Goal: Information Seeking & Learning: Find specific fact

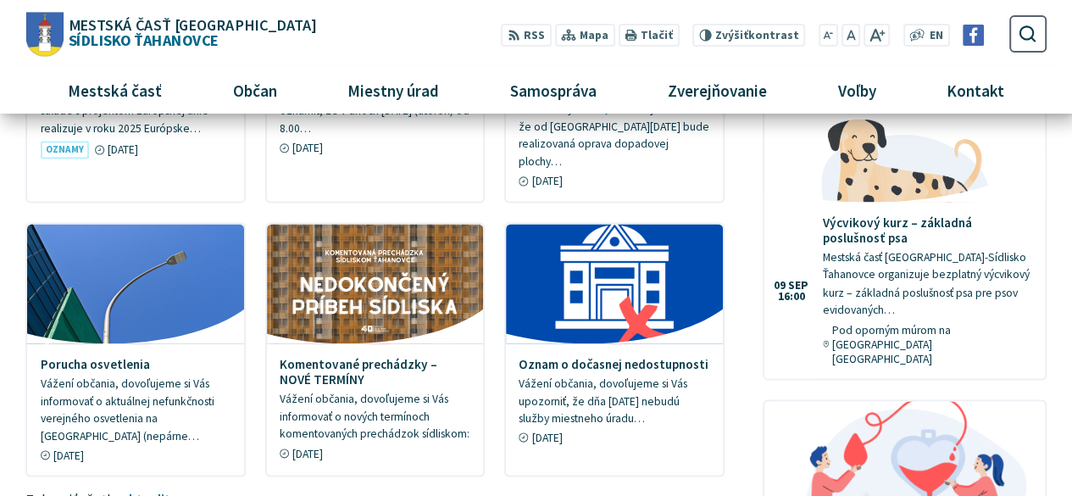
scroll to position [1288, 0]
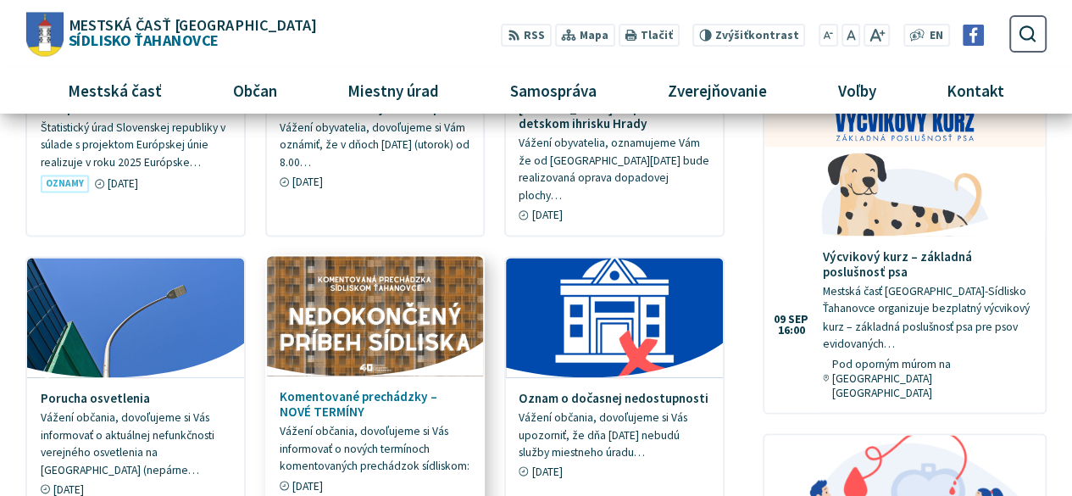
click at [393, 295] on img at bounding box center [375, 315] width 249 height 137
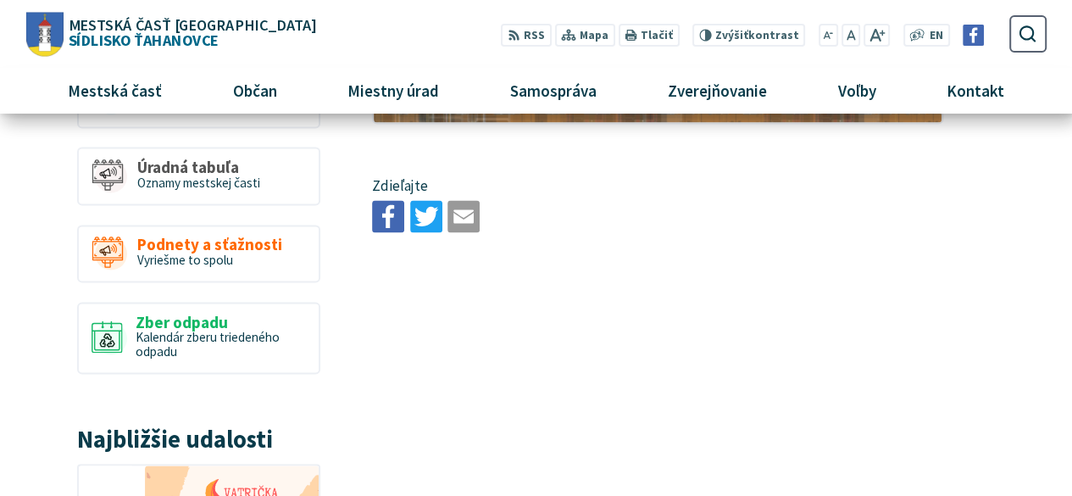
scroll to position [1186, 0]
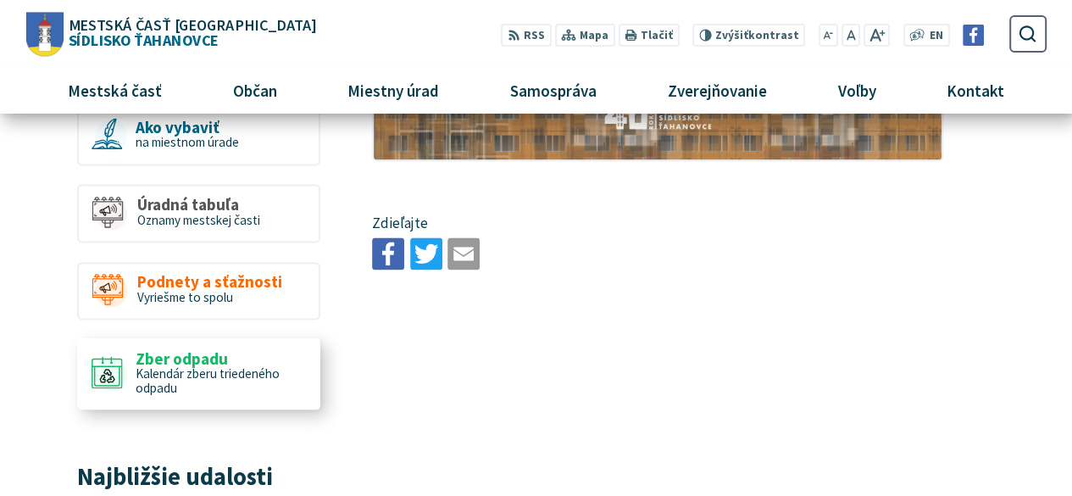
click at [201, 372] on span "Kalendár zberu triedeného odpadu" at bounding box center [208, 379] width 144 height 31
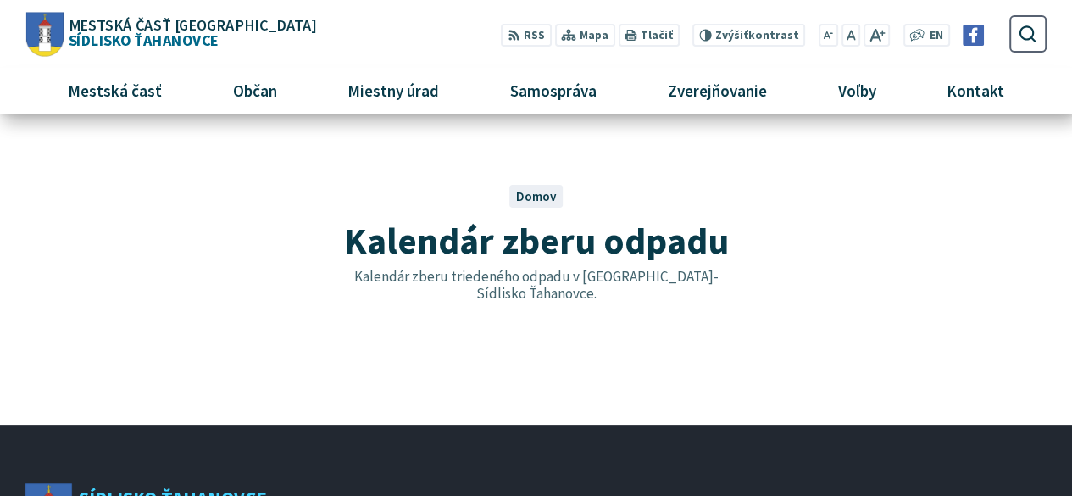
click at [528, 202] on span "Domov" at bounding box center [536, 196] width 41 height 16
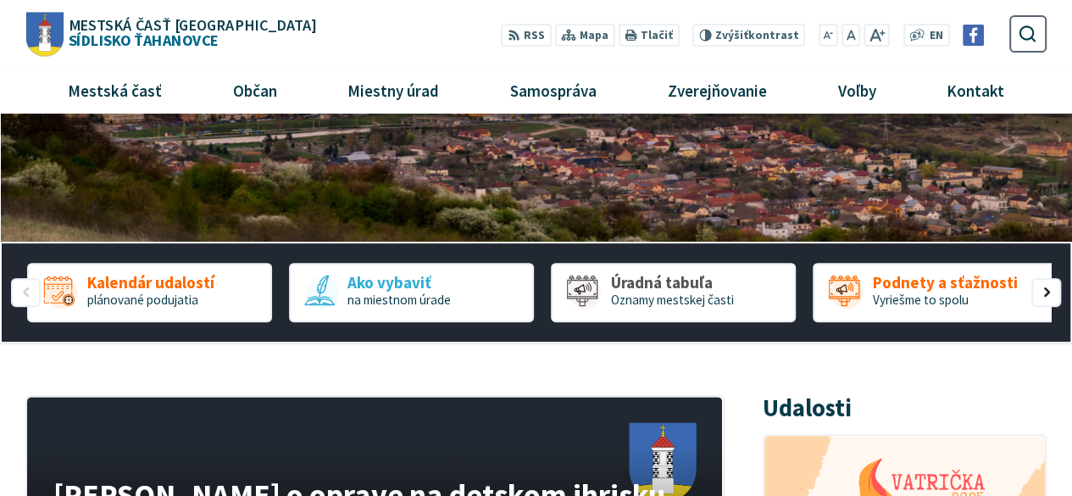
scroll to position [237, 0]
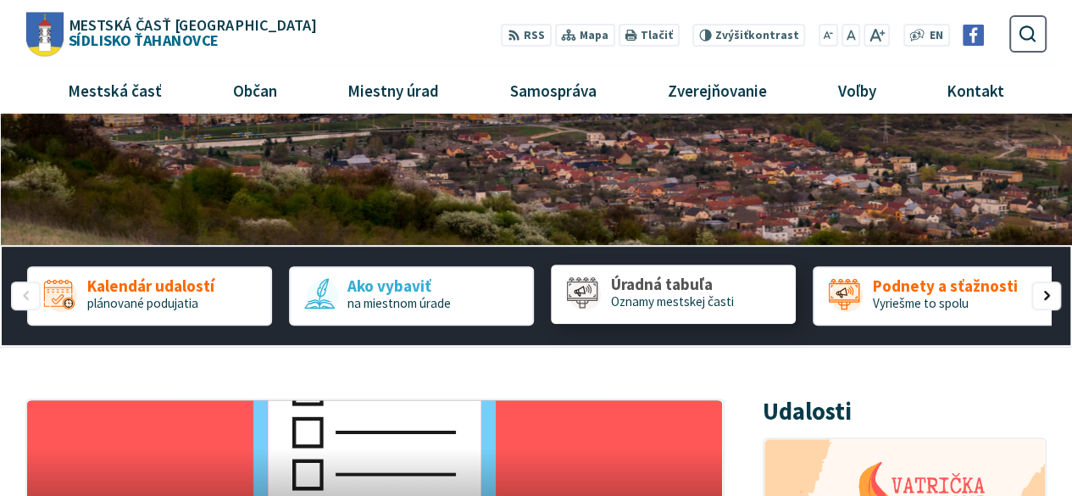
click at [665, 295] on span "Oznamy mestskej časti" at bounding box center [672, 301] width 123 height 16
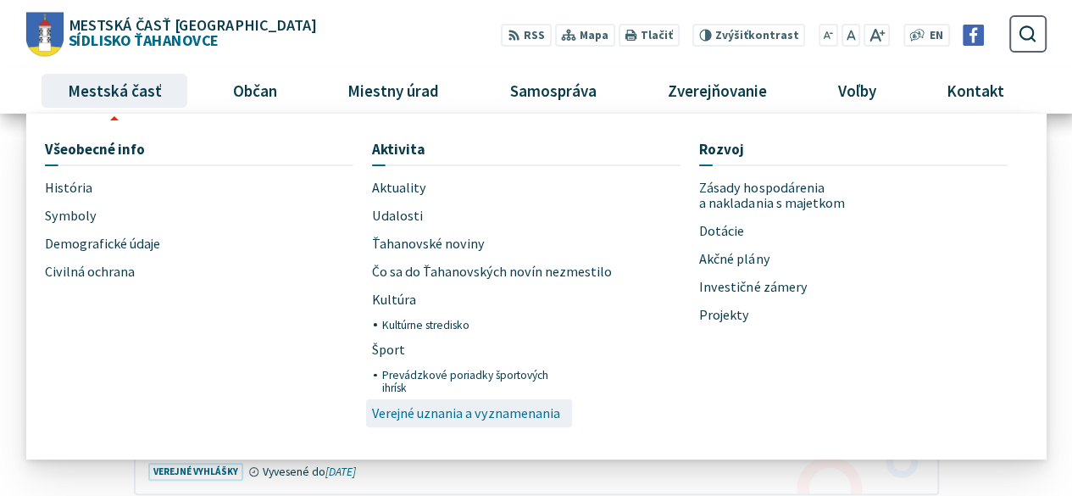
click at [436, 418] on span "Verejné uznania a vyznamenania" at bounding box center [466, 413] width 188 height 28
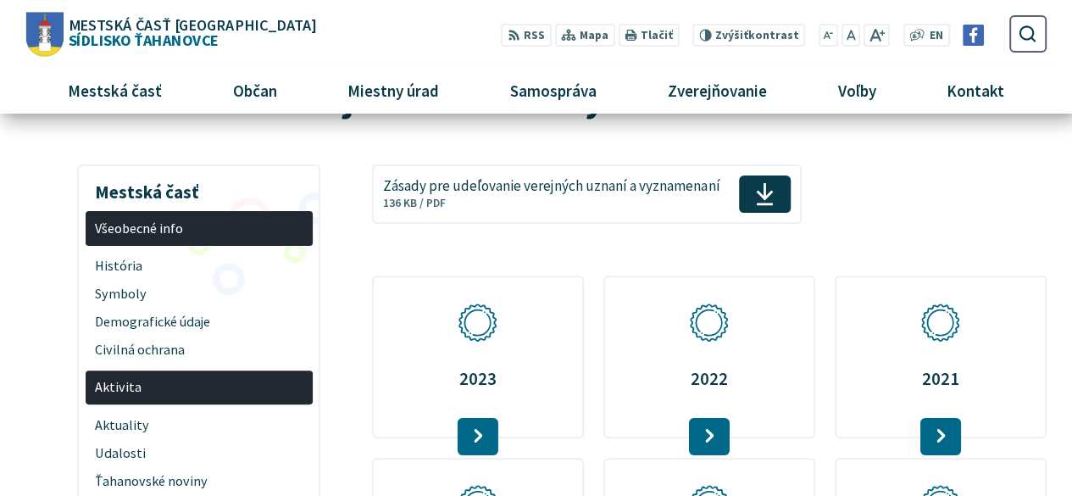
scroll to position [102, 0]
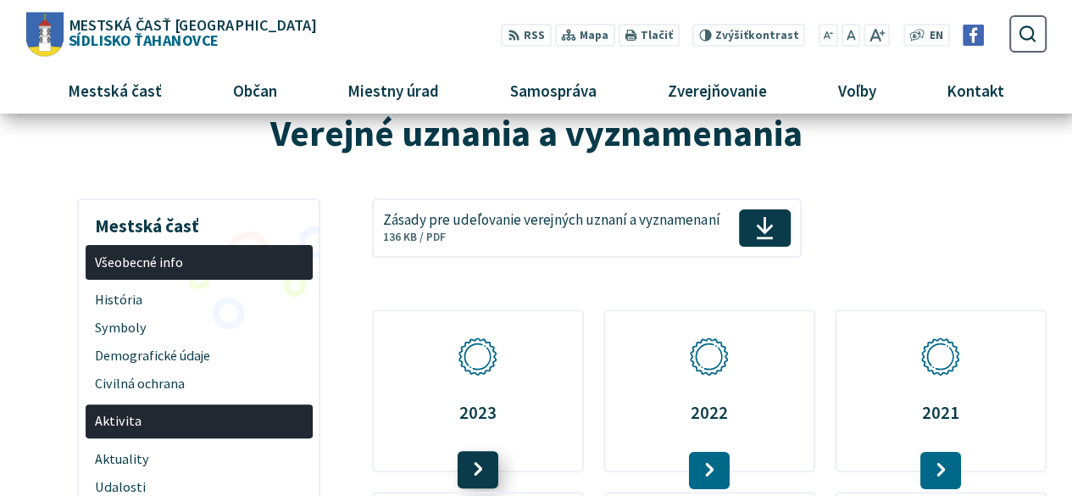
click at [480, 464] on link at bounding box center [478, 469] width 41 height 37
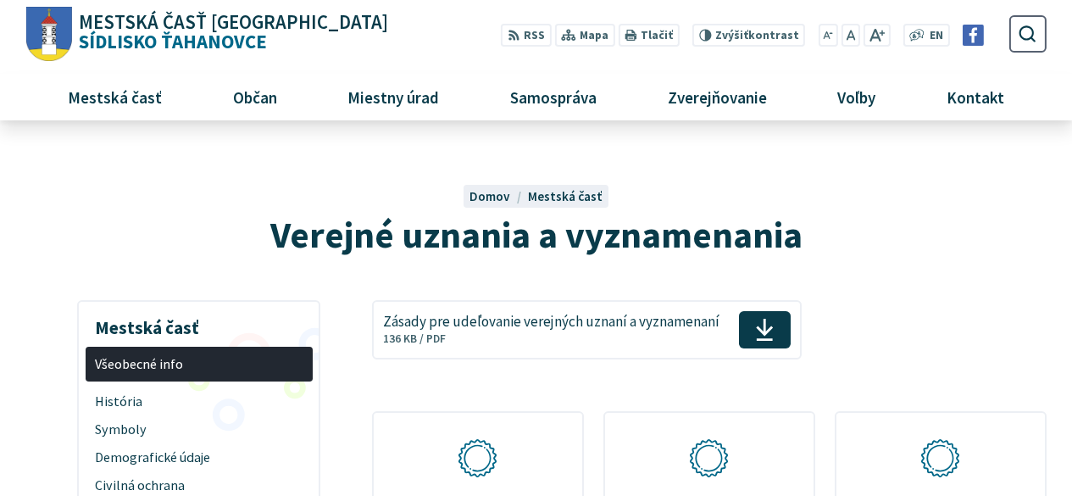
scroll to position [102, 0]
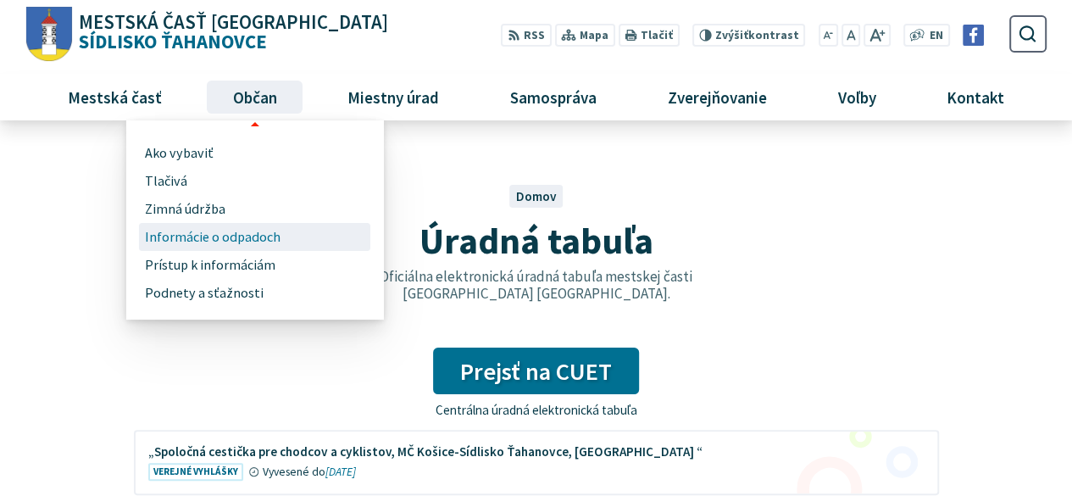
click at [214, 231] on span "Informácie o odpadoch" at bounding box center [213, 237] width 136 height 28
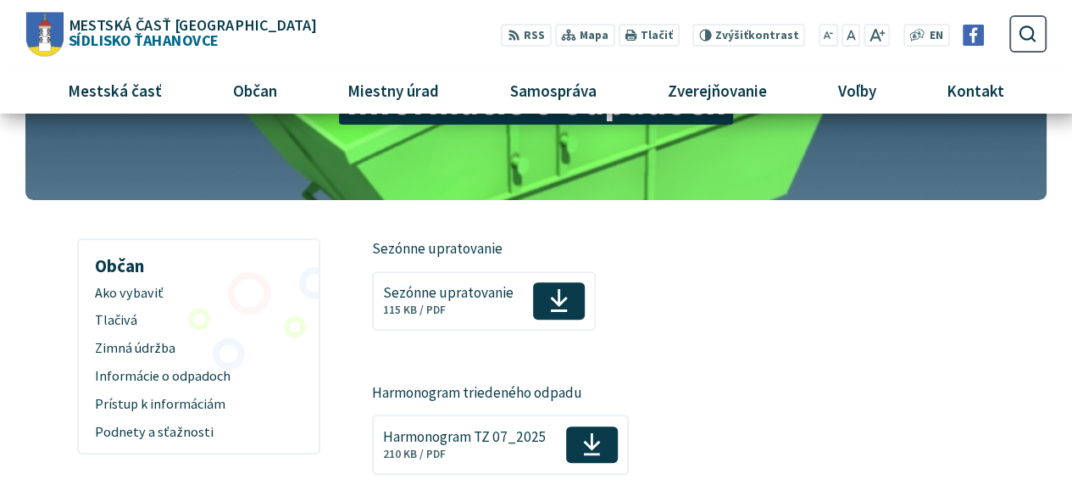
scroll to position [169, 0]
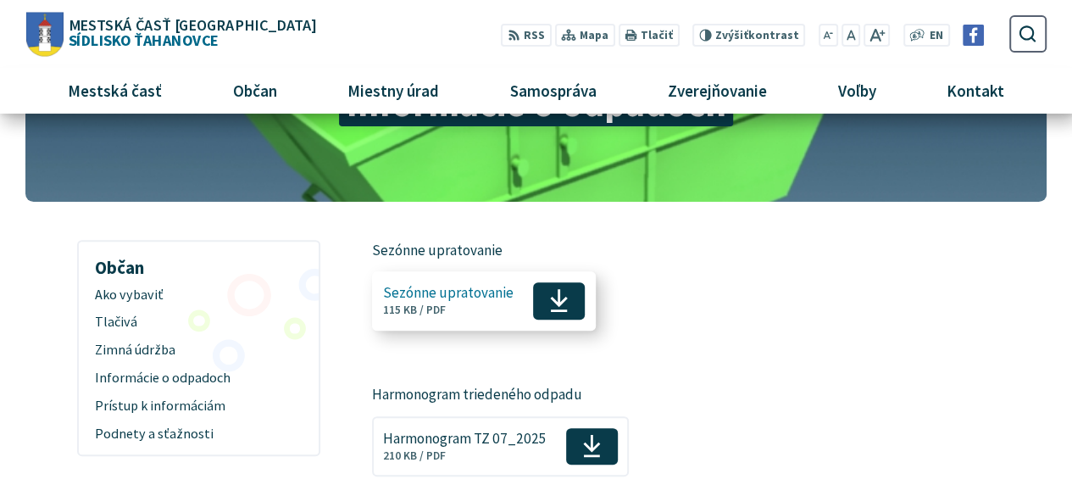
click at [489, 314] on span "Sezónne upratovanie Veľkosť a typ súboru 115 KB / PDF" at bounding box center [448, 301] width 131 height 45
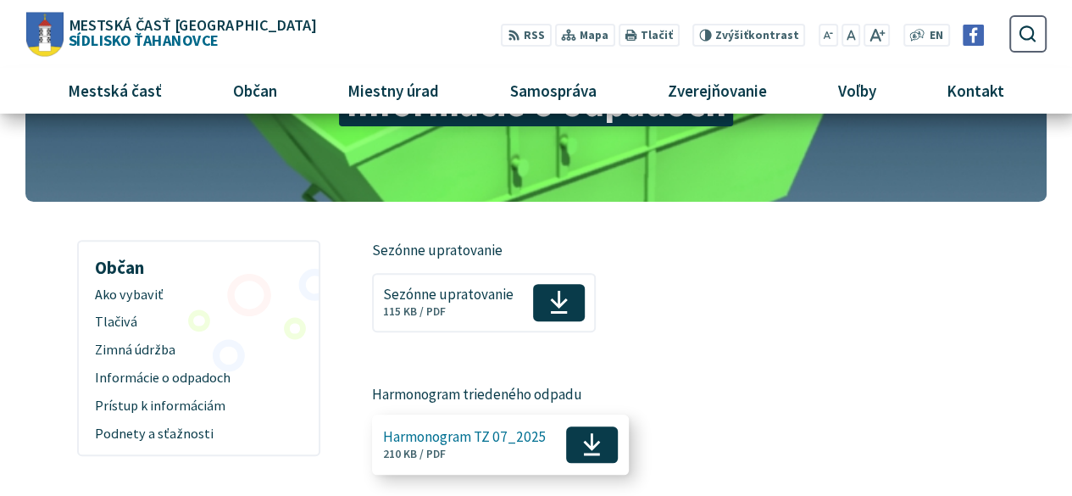
click at [468, 444] on span "Harmonogram TZ 07_2025" at bounding box center [465, 437] width 164 height 16
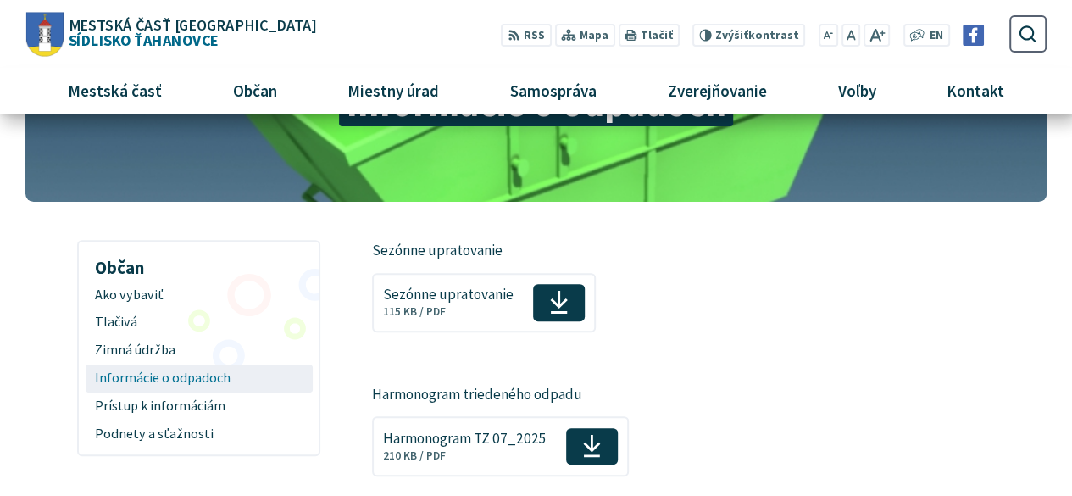
click at [171, 378] on span "Informácie o odpadoch" at bounding box center [199, 378] width 208 height 28
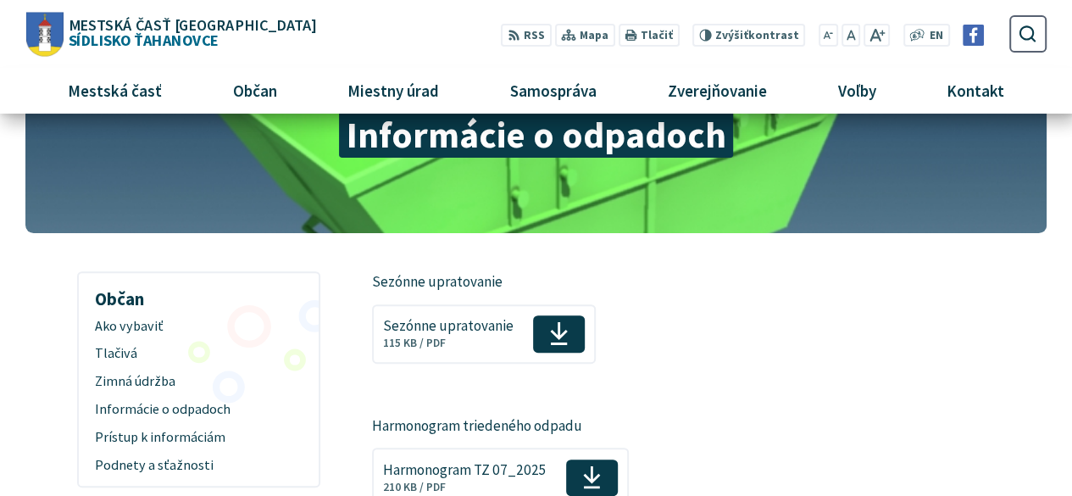
scroll to position [136, 0]
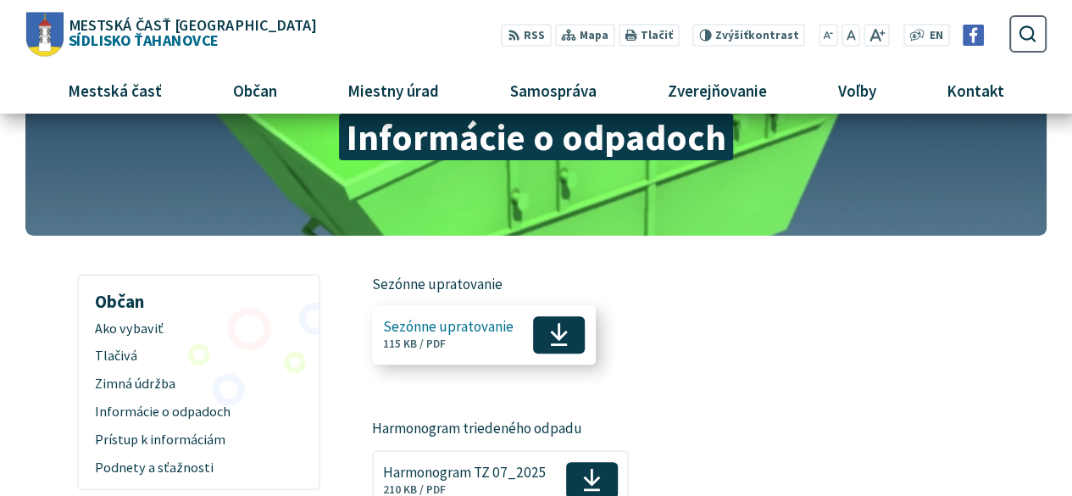
click at [461, 336] on span "Sezónne upratovanie Veľkosť a typ súboru 115 KB / PDF" at bounding box center [448, 335] width 131 height 45
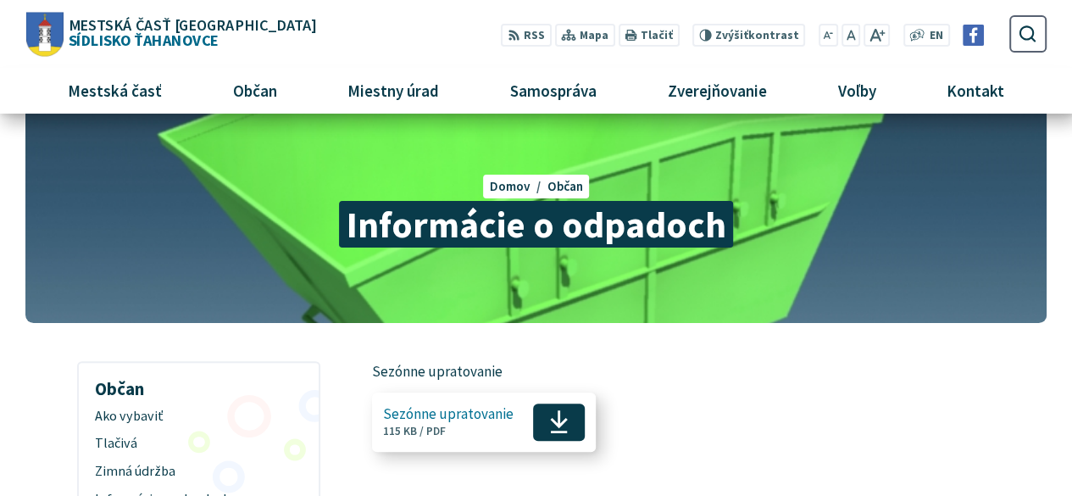
scroll to position [0, 0]
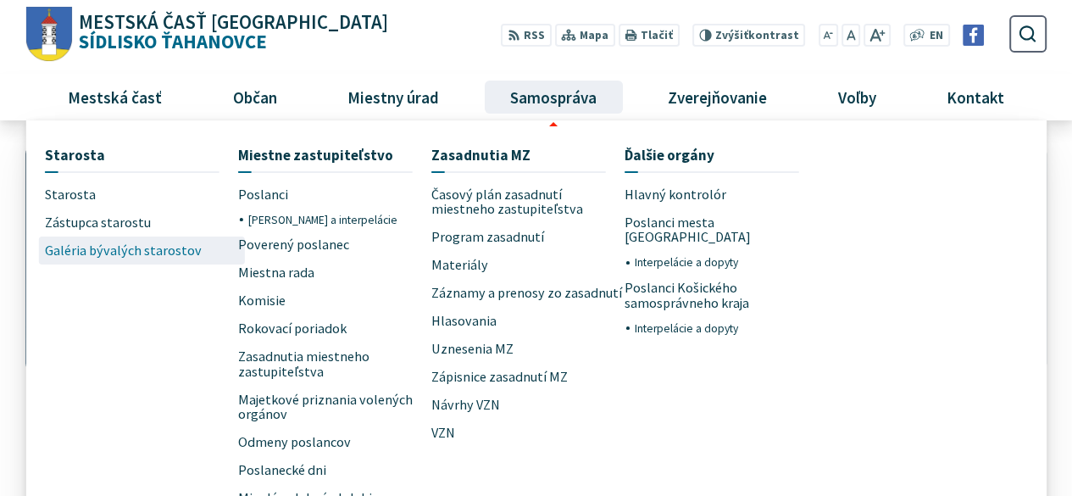
click at [112, 249] on span "Galéria bývalých starostov" at bounding box center [123, 250] width 157 height 28
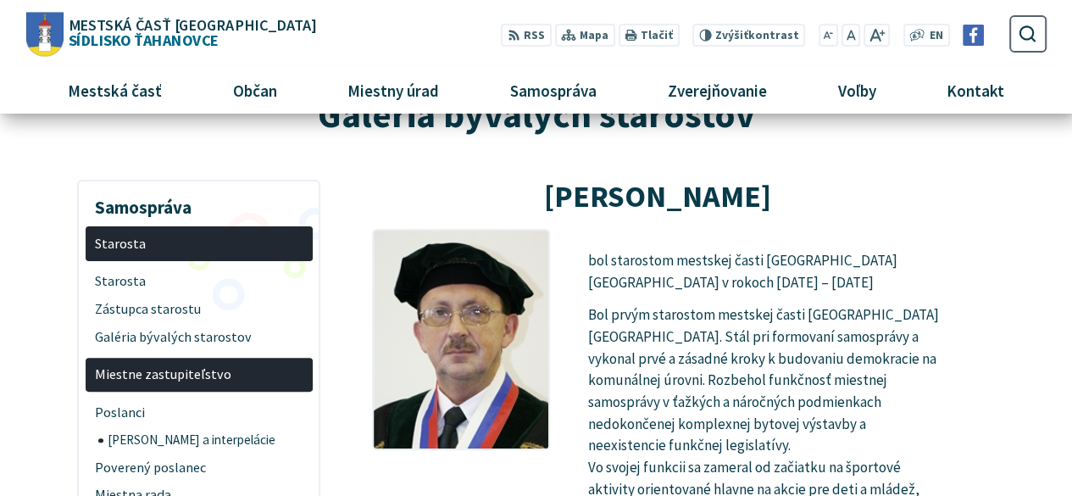
scroll to position [119, 0]
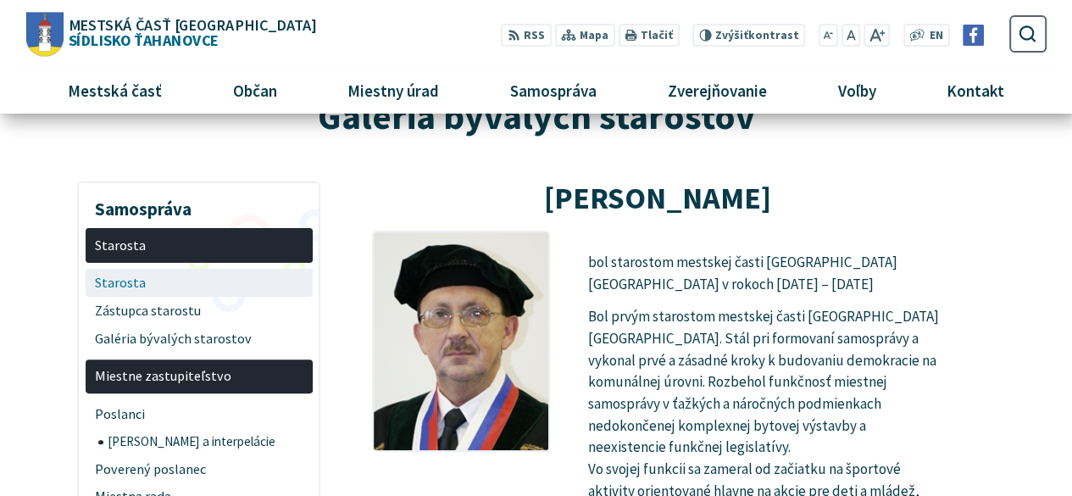
click at [132, 284] on span "Starosta" at bounding box center [199, 283] width 208 height 28
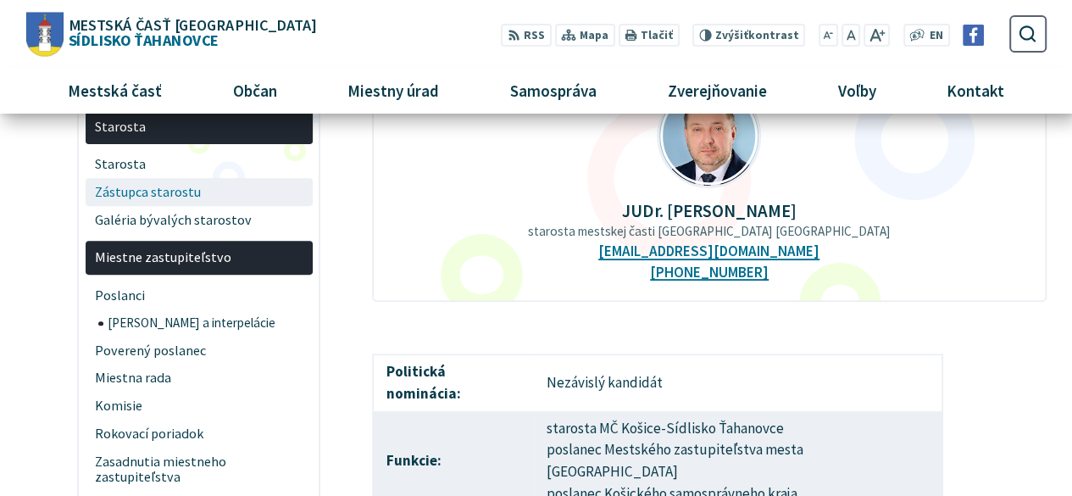
scroll to position [203, 0]
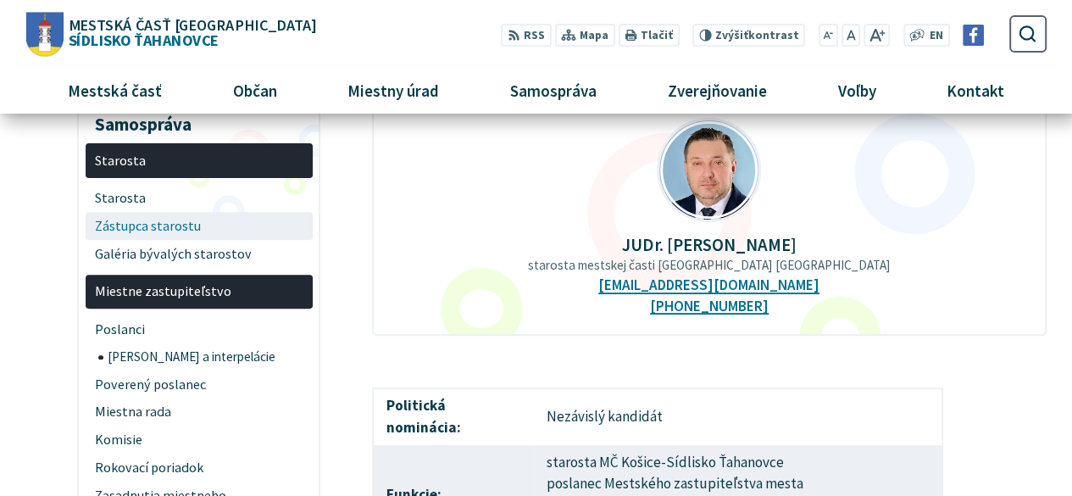
click at [151, 225] on span "Zástupca starostu" at bounding box center [199, 226] width 208 height 28
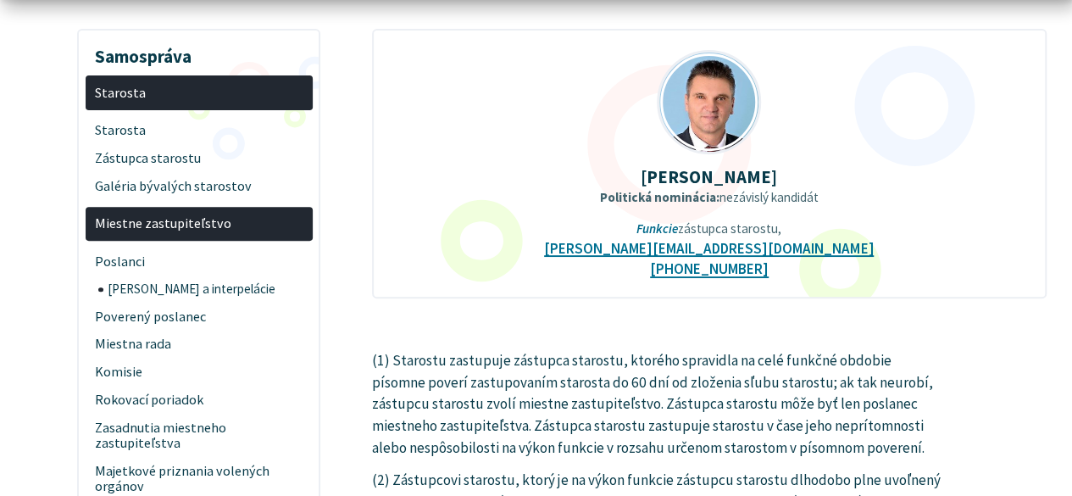
scroll to position [305, 0]
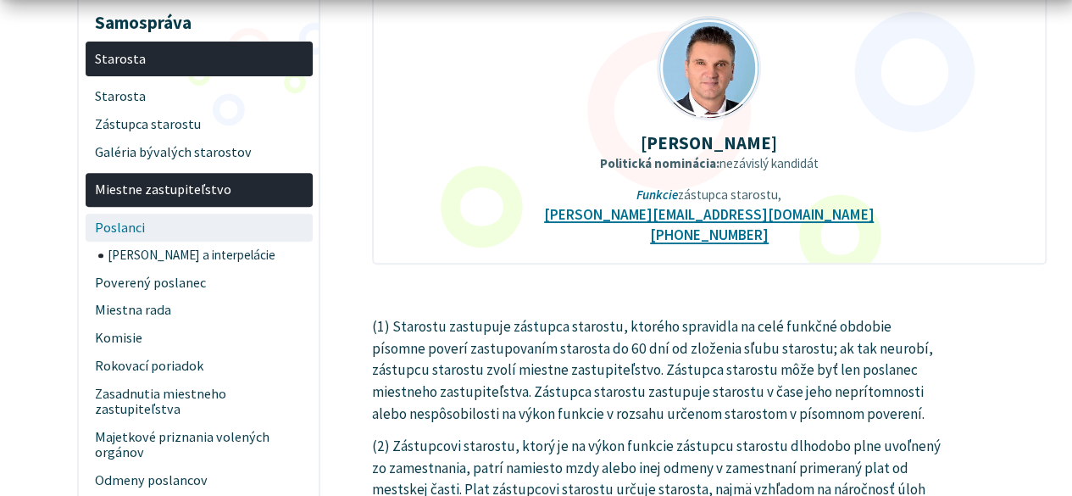
click at [139, 223] on span "Poslanci" at bounding box center [199, 228] width 208 height 28
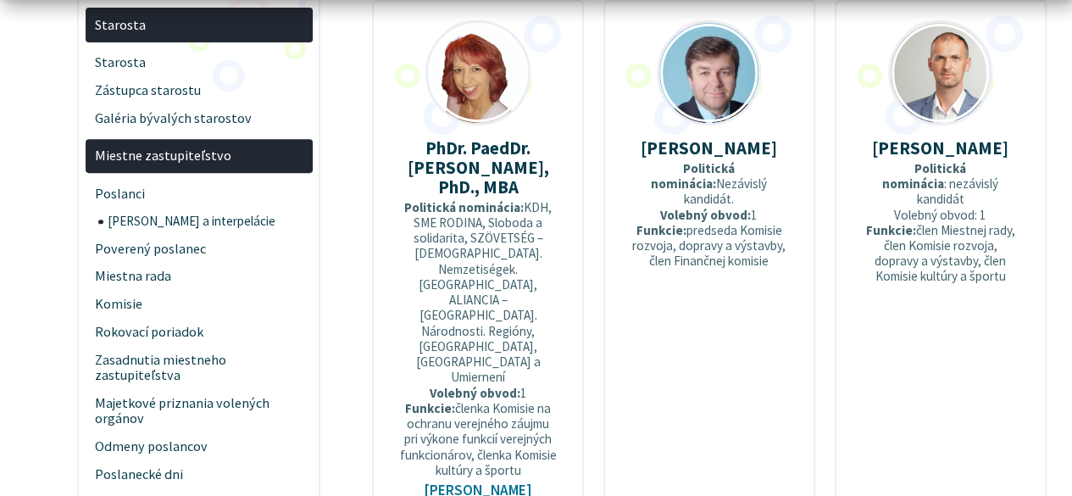
scroll to position [373, 0]
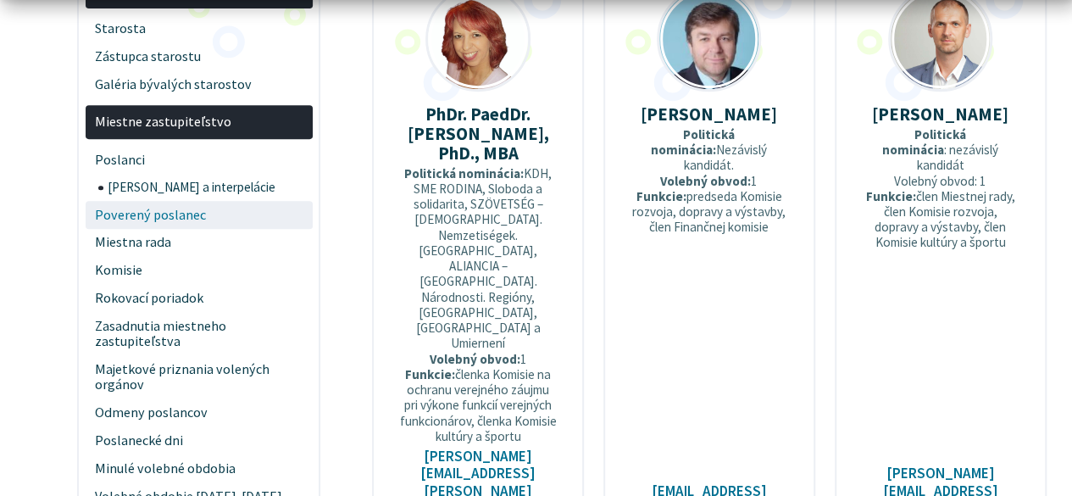
click at [151, 214] on span "Poverený poslanec" at bounding box center [199, 215] width 208 height 28
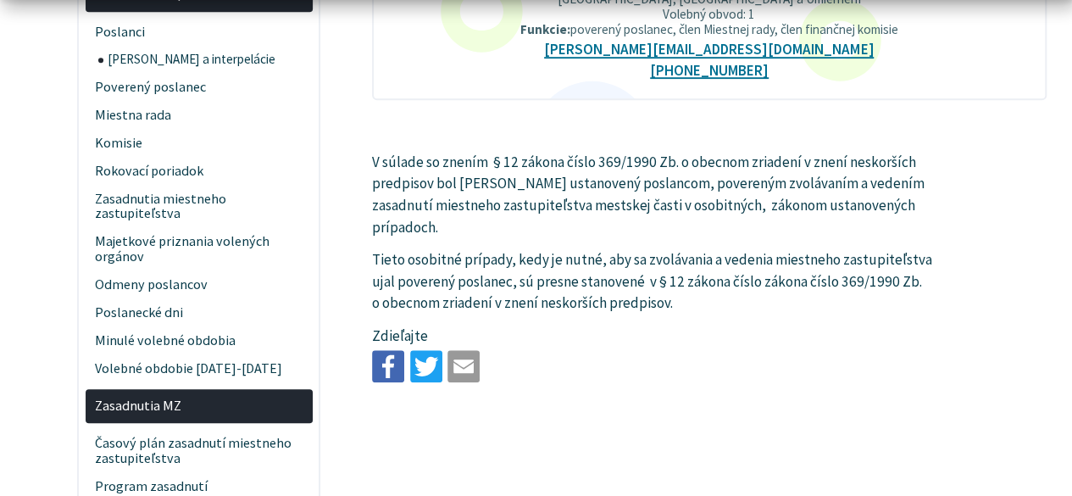
scroll to position [644, 0]
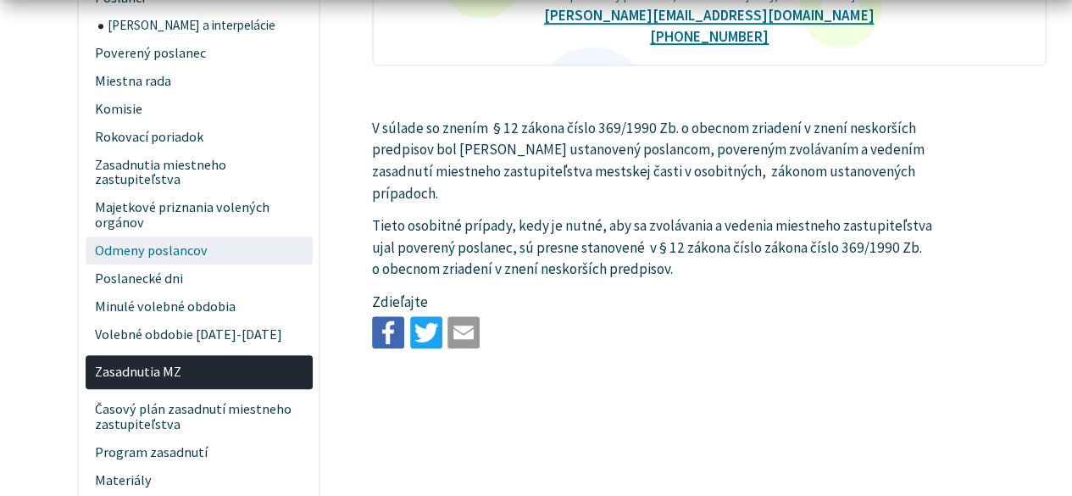
click at [159, 240] on span "Odmeny poslancov" at bounding box center [199, 250] width 208 height 28
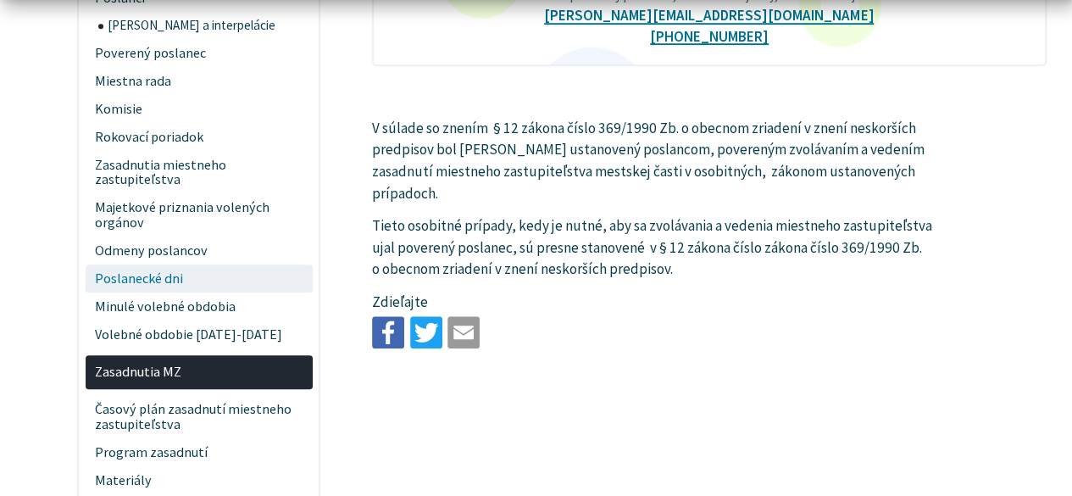
click at [164, 280] on span "Poslanecké dni" at bounding box center [199, 278] width 208 height 28
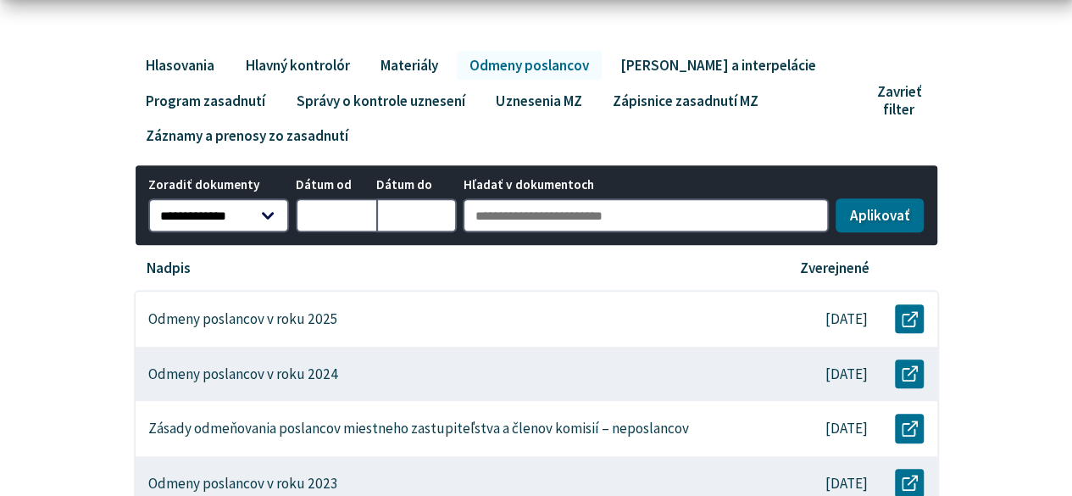
scroll to position [407, 0]
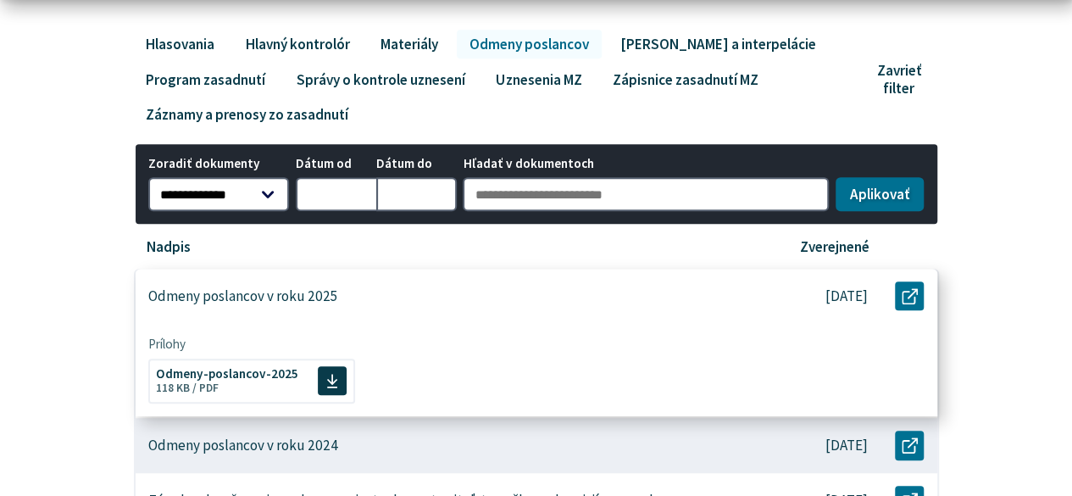
click at [265, 302] on p "Odmeny poslancov v roku 2025" at bounding box center [243, 296] width 190 height 18
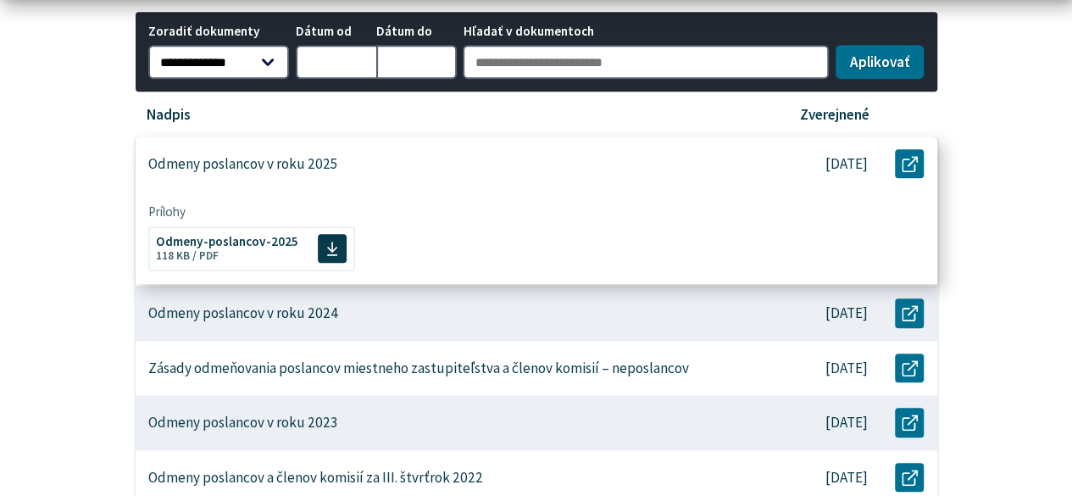
scroll to position [542, 0]
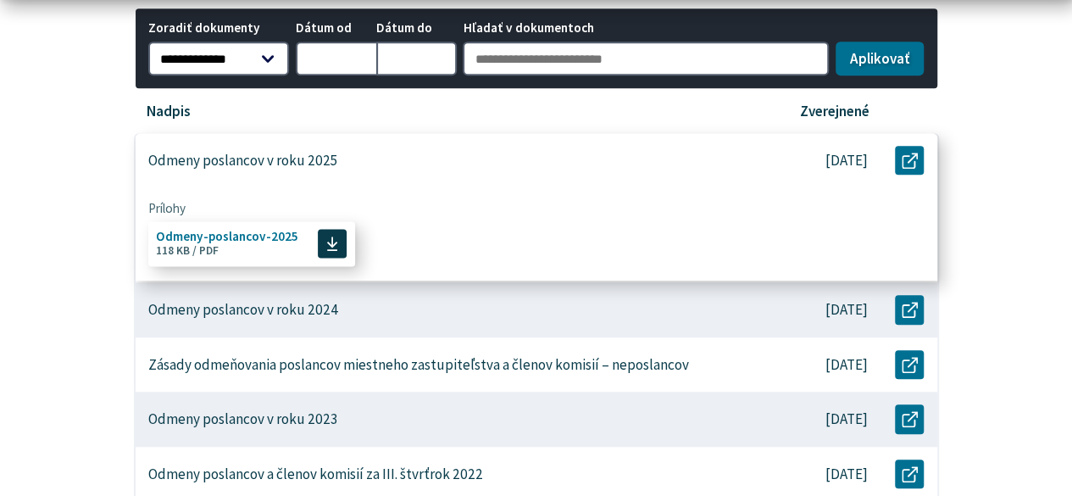
click at [331, 247] on icon at bounding box center [332, 244] width 12 height 16
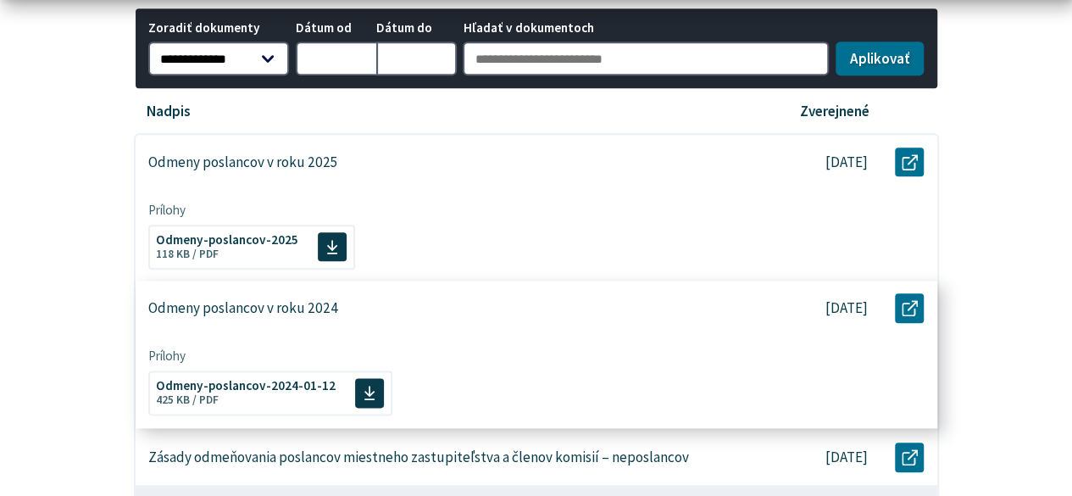
click at [256, 309] on p "Odmeny poslancov v roku 2024" at bounding box center [243, 308] width 190 height 18
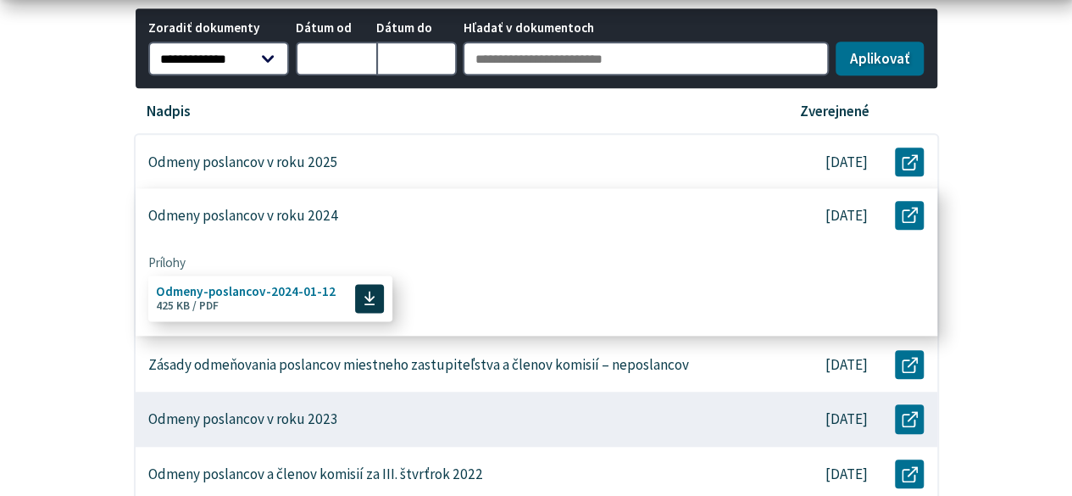
click at [364, 296] on icon at bounding box center [370, 299] width 12 height 16
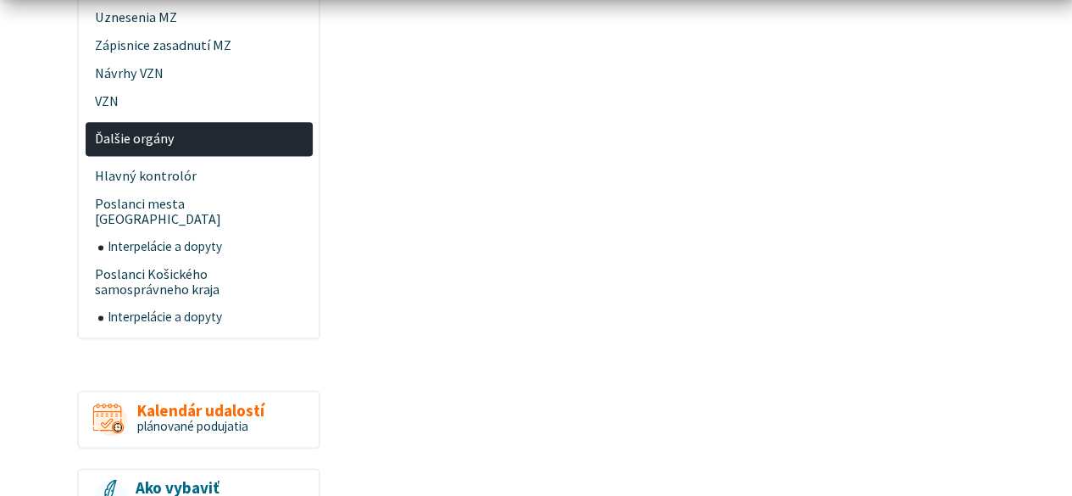
scroll to position [1085, 0]
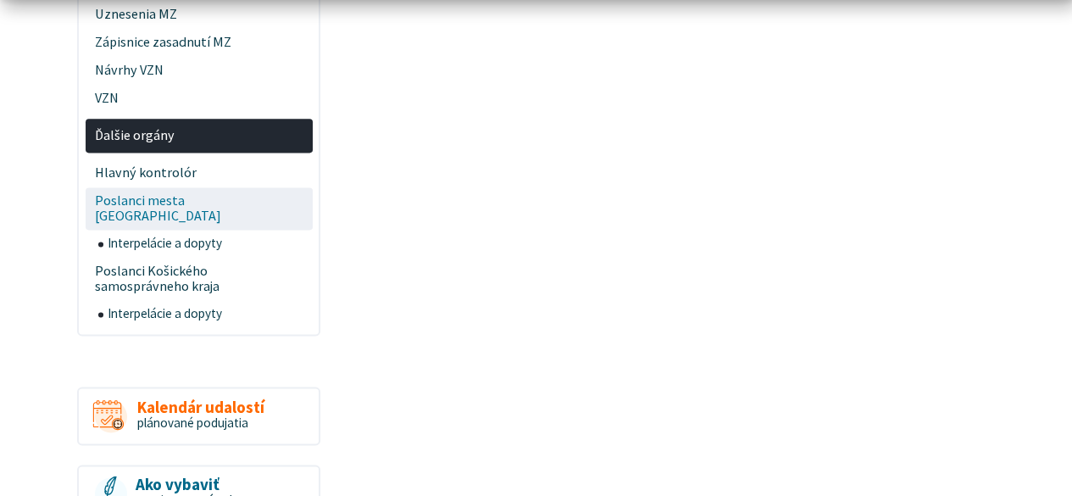
click at [178, 198] on span "Poslanci mesta [GEOGRAPHIC_DATA]" at bounding box center [199, 208] width 208 height 43
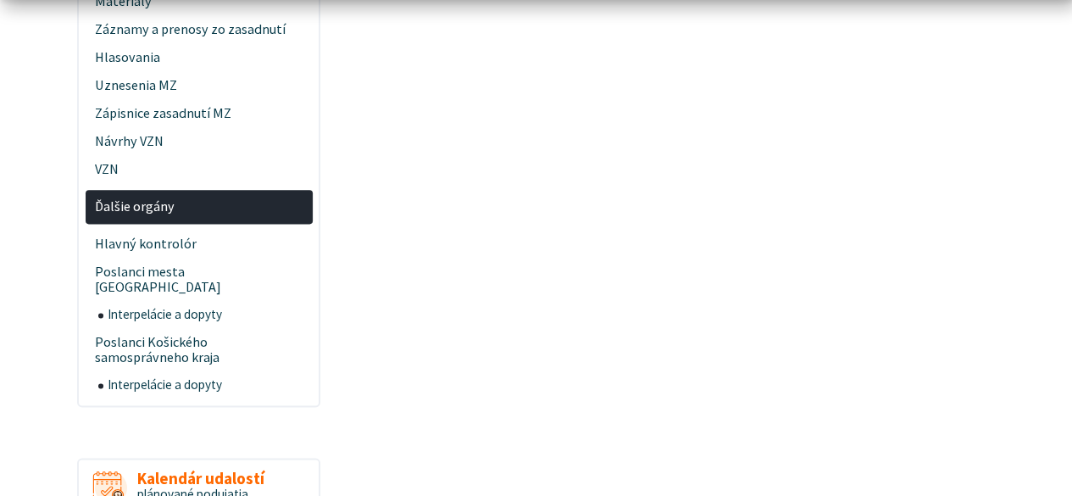
scroll to position [1017, 0]
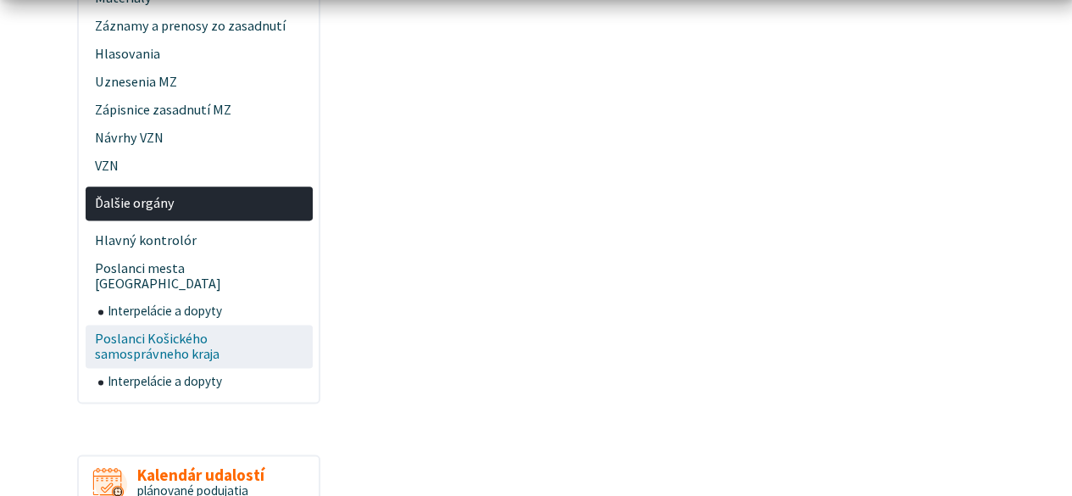
click at [150, 325] on span "Poslanci Košického samosprávneho kraja" at bounding box center [199, 346] width 208 height 43
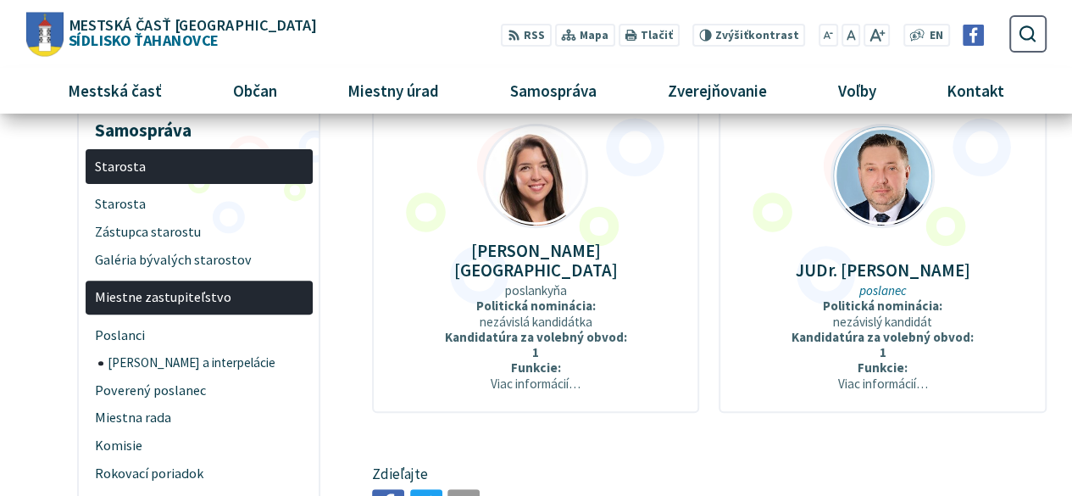
scroll to position [169, 0]
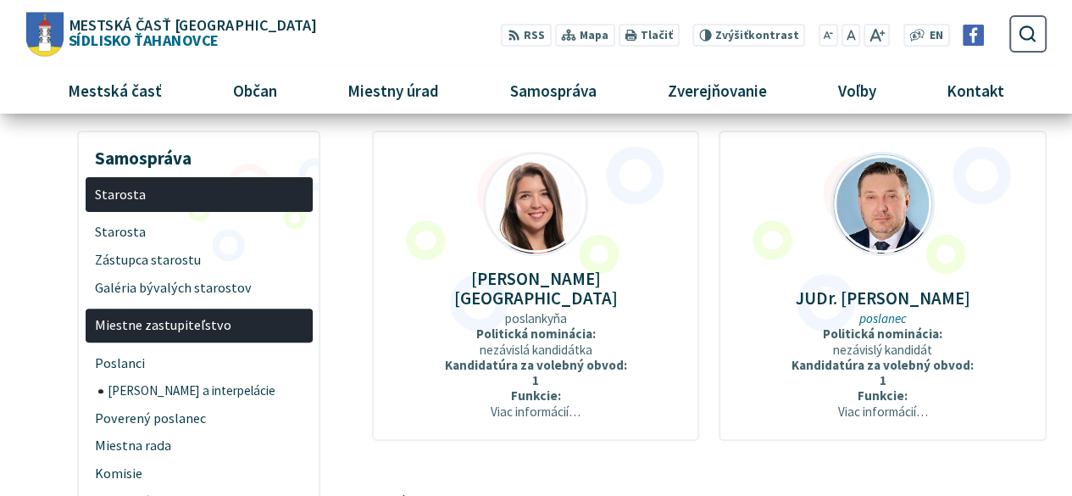
click at [532, 414] on div "[PERSON_NAME] poslankyňa Politická nominácia: nezávislá kandidátka Kandidatúra …" at bounding box center [535, 286] width 327 height 310
click at [534, 227] on img at bounding box center [536, 203] width 100 height 100
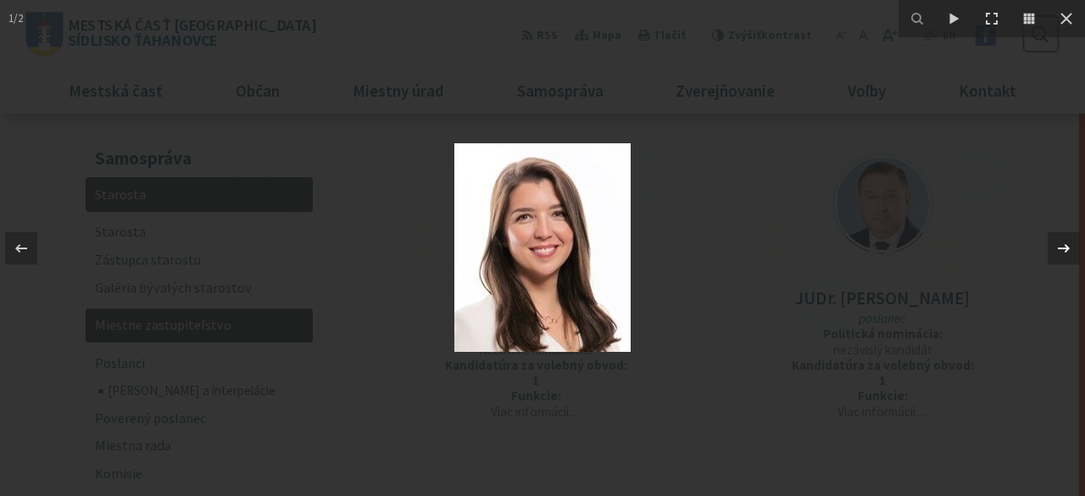
click at [1067, 250] on icon at bounding box center [1064, 247] width 12 height 8
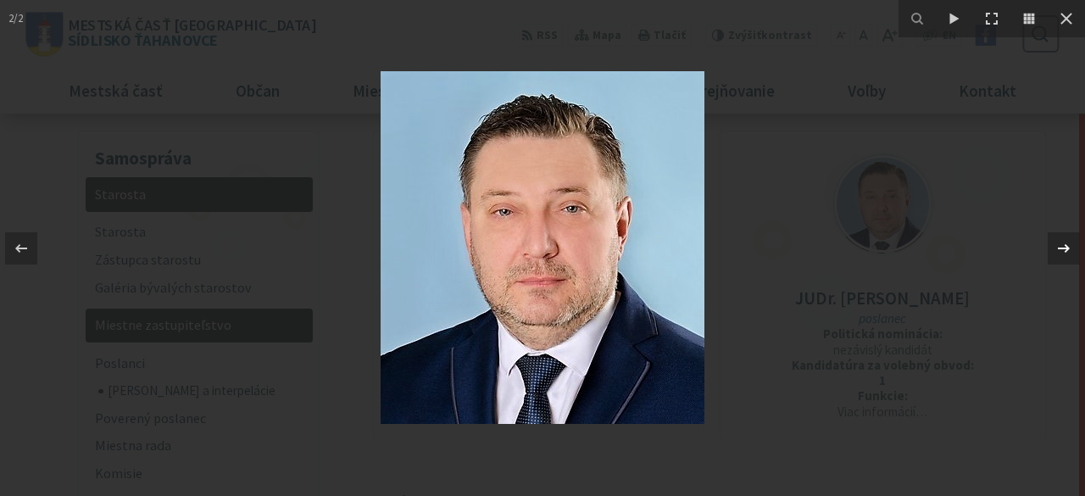
click at [1067, 250] on icon at bounding box center [1064, 247] width 12 height 8
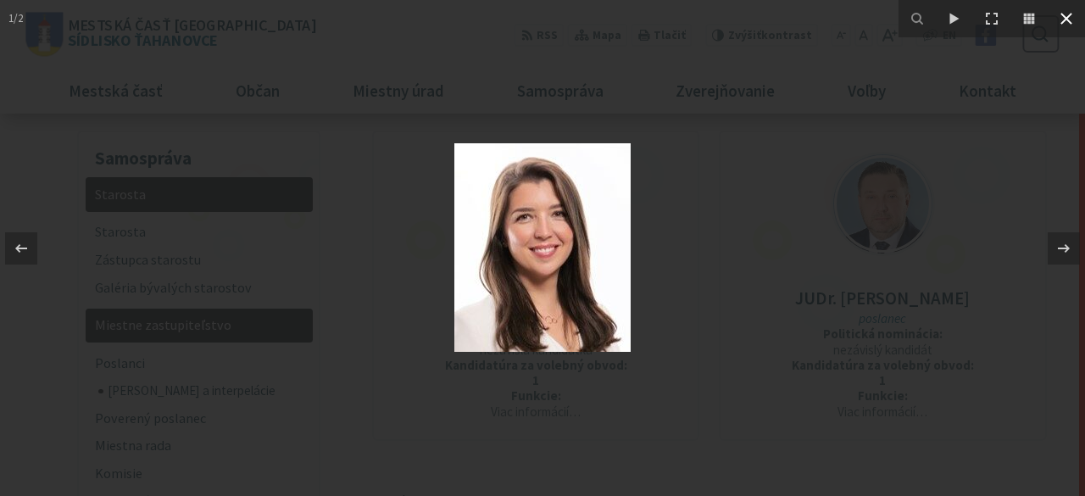
click at [1061, 16] on icon at bounding box center [1066, 18] width 20 height 20
